Goal: Task Accomplishment & Management: Use online tool/utility

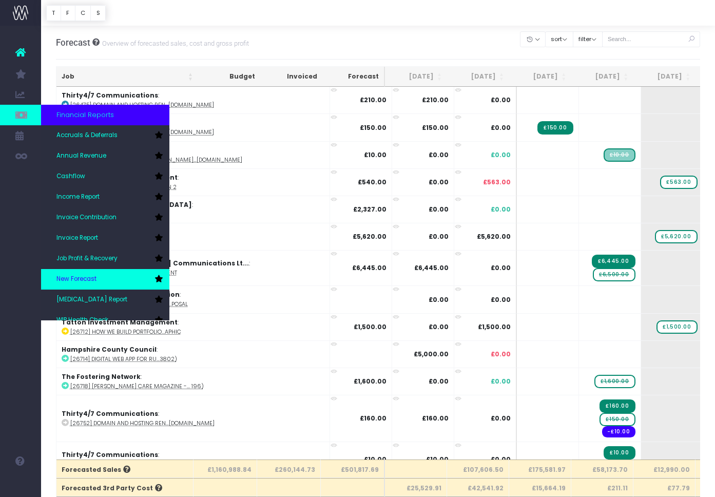
click at [84, 274] on link "New Forecast" at bounding box center [105, 279] width 128 height 21
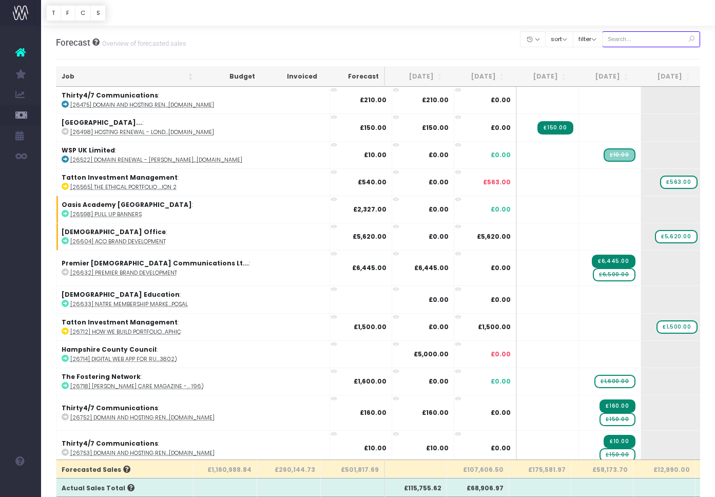
click at [651, 41] on input "text" at bounding box center [651, 39] width 99 height 16
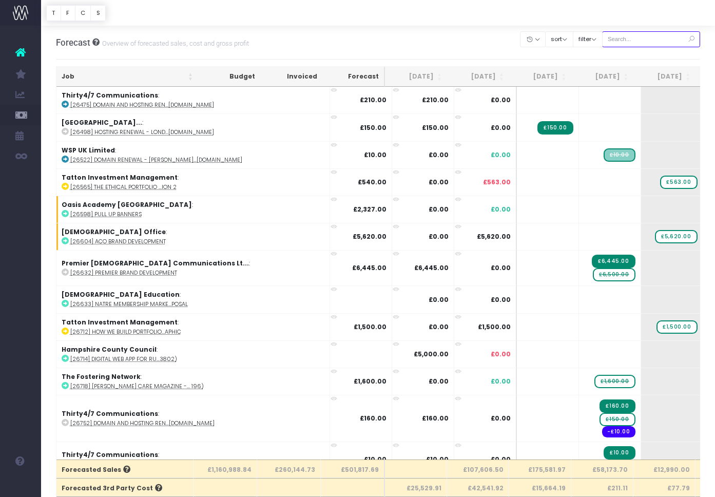
click at [651, 40] on input "text" at bounding box center [651, 39] width 99 height 16
paste input "28872"
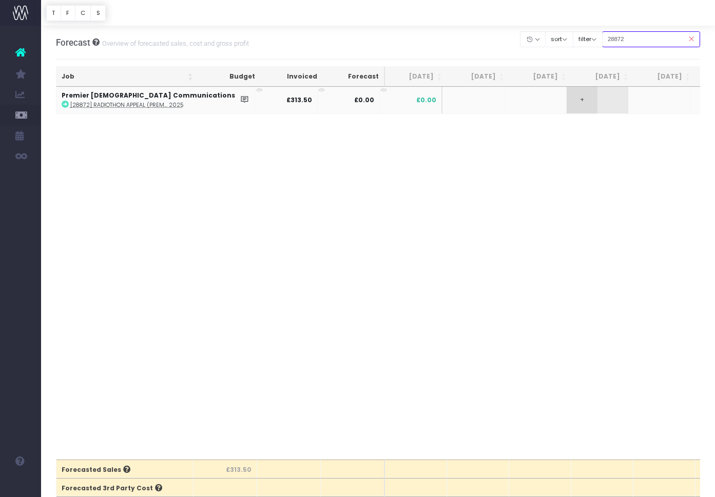
type input "28872"
click at [567, 102] on span "+" at bounding box center [582, 100] width 31 height 27
click at [539, 196] on body "Oh my... this is bad. wayahead wasn't able to load this page. Please contact su…" at bounding box center [357, 248] width 715 height 497
